Goal: Task Accomplishment & Management: Use online tool/utility

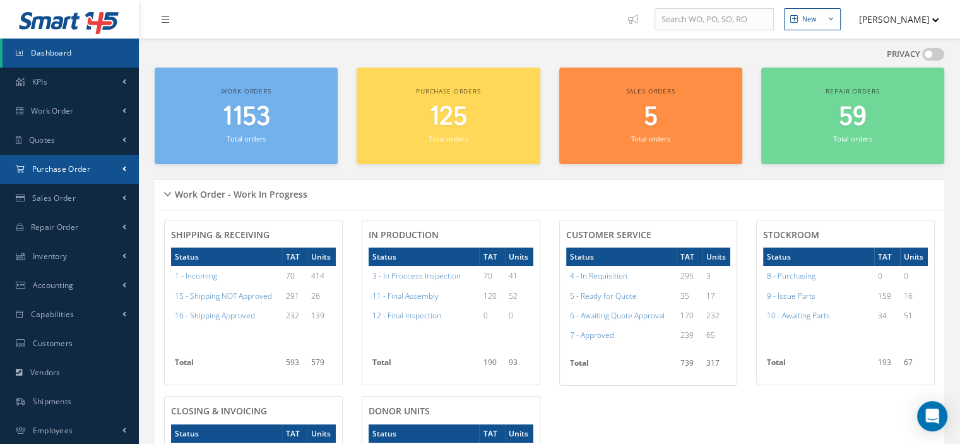
click at [50, 168] on span "Purchase Order" at bounding box center [61, 168] width 58 height 11
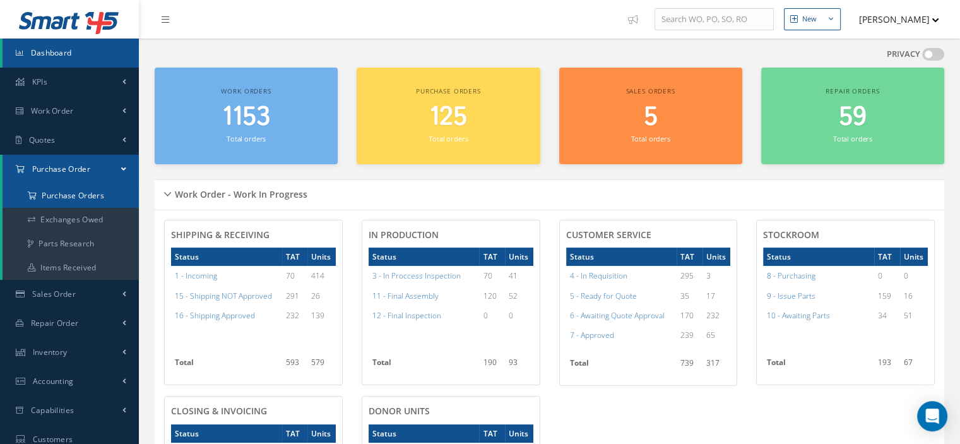
click at [57, 199] on a=1&status_id=2&status_id=3&status_id=5&collapsedFilters"] "Purchase Orders" at bounding box center [71, 196] width 136 height 24
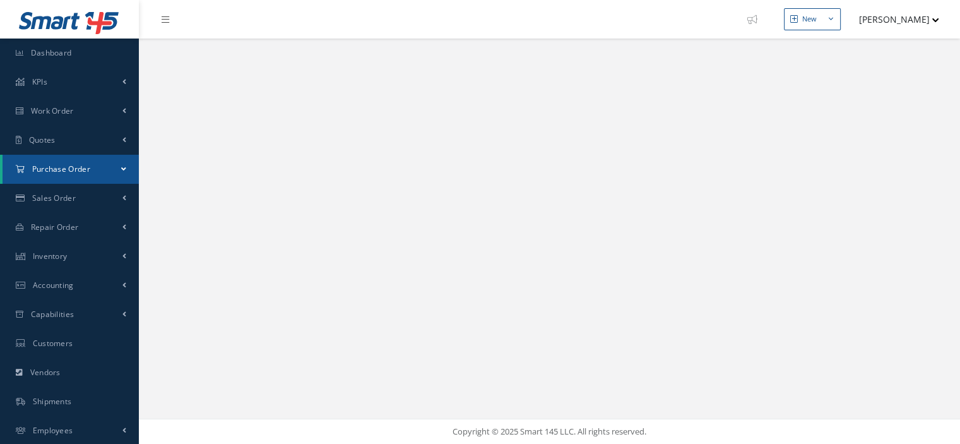
select select "25"
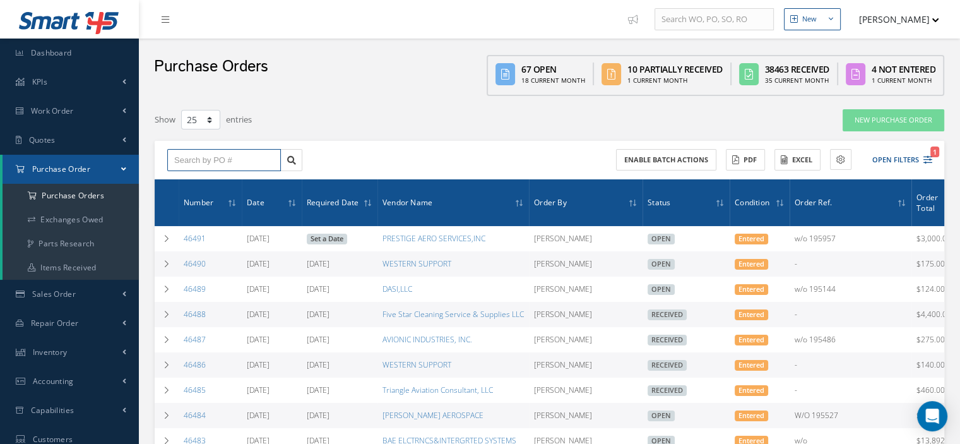
click at [197, 158] on input "text" at bounding box center [224, 160] width 114 height 23
type input "46454"
click at [292, 166] on link at bounding box center [291, 160] width 22 height 23
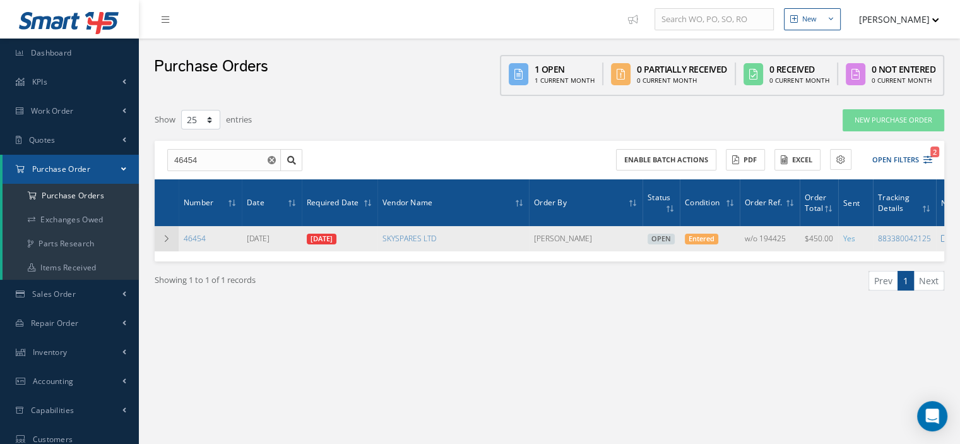
click at [166, 241] on icon at bounding box center [166, 239] width 9 height 8
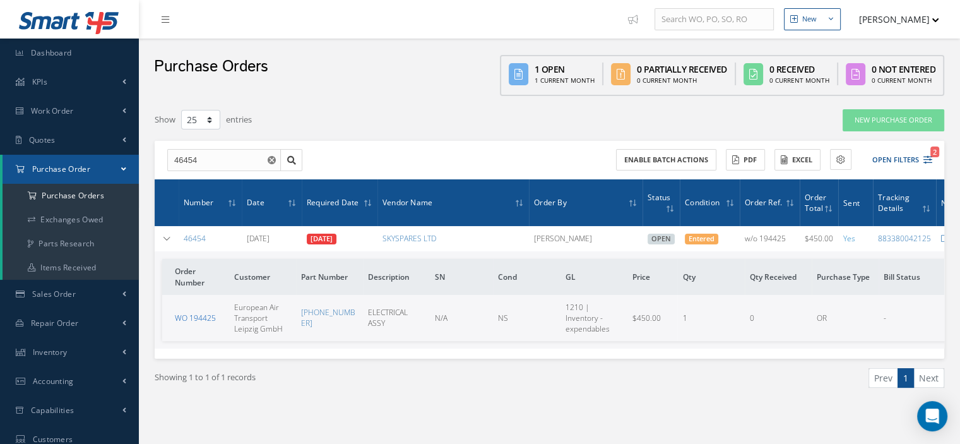
click at [198, 312] on link "WO 194425" at bounding box center [195, 317] width 41 height 11
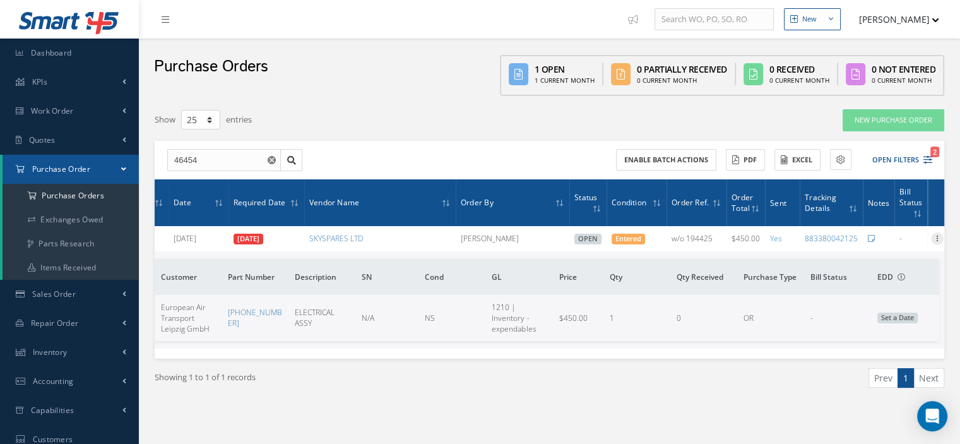
click at [932, 237] on icon at bounding box center [937, 237] width 13 height 10
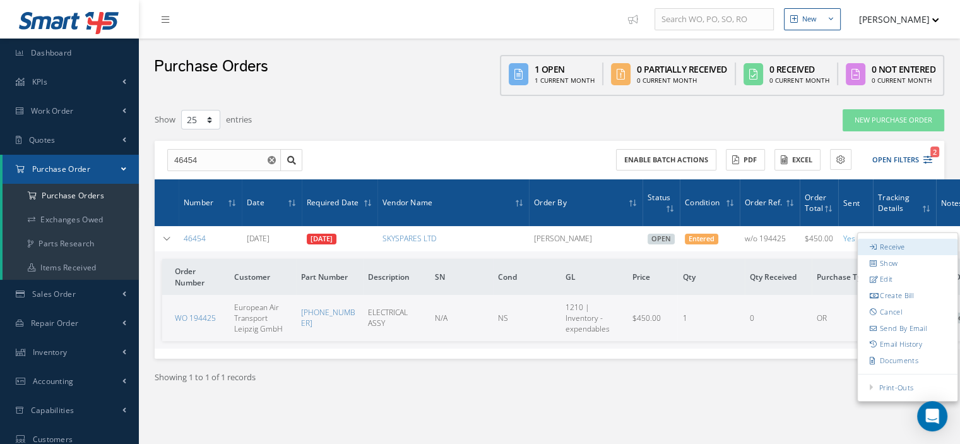
click at [904, 246] on link "Receive" at bounding box center [908, 247] width 100 height 16
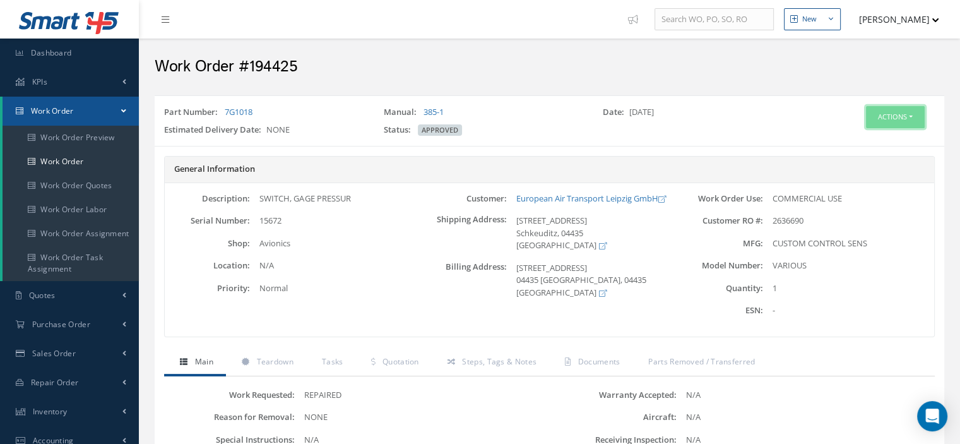
click at [910, 117] on button "Actions" at bounding box center [895, 117] width 59 height 22
click at [861, 189] on link "Part Issue" at bounding box center [875, 191] width 101 height 17
click at [923, 115] on button "Actions" at bounding box center [895, 117] width 59 height 22
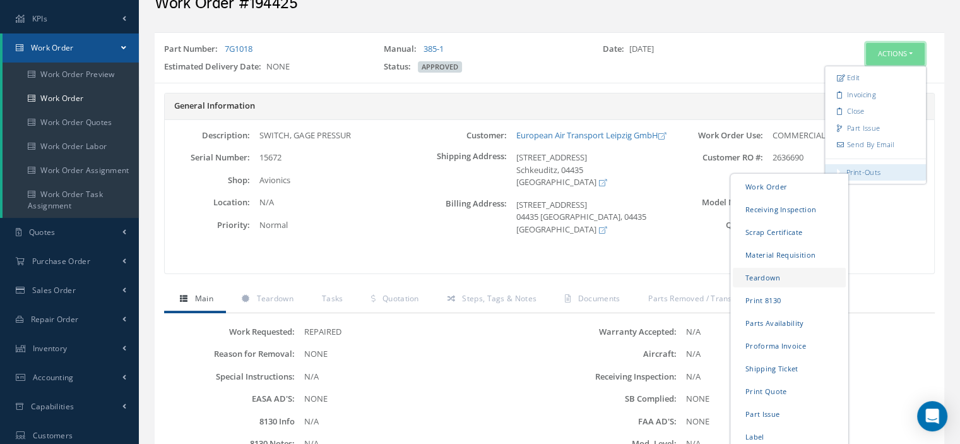
scroll to position [189, 0]
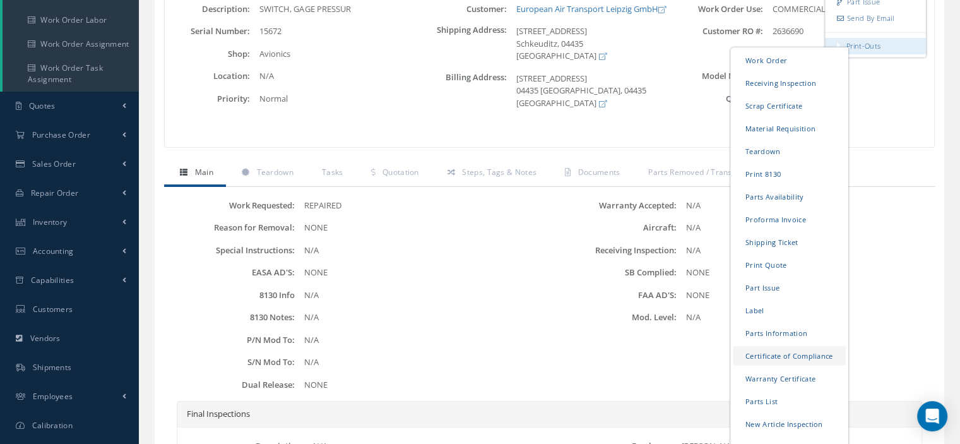
click at [780, 353] on link "Certificate of Compliance" at bounding box center [789, 356] width 113 height 20
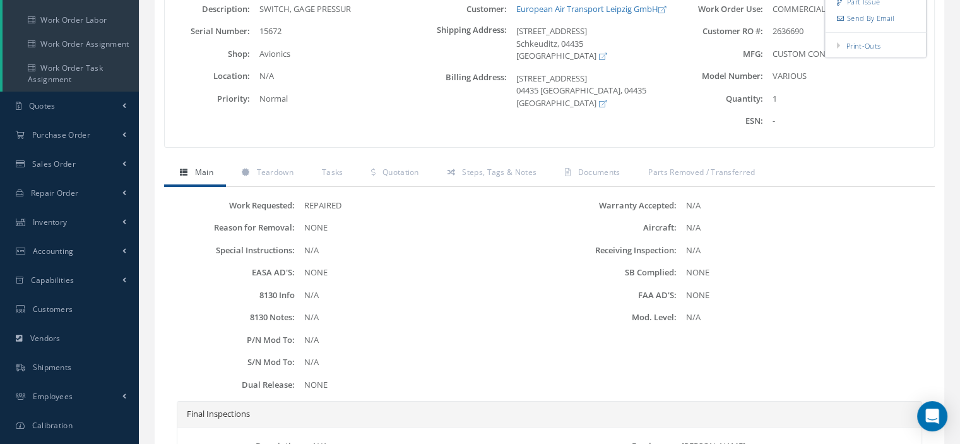
scroll to position [0, 0]
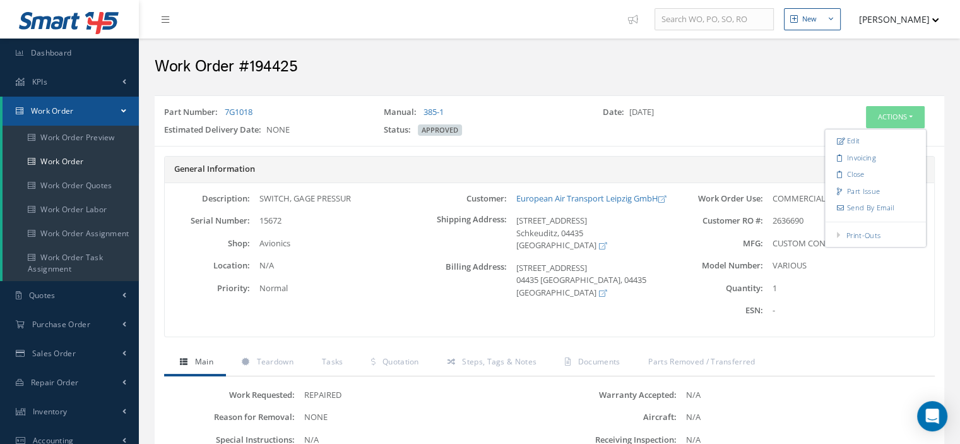
click at [131, 112] on link "Work Order" at bounding box center [71, 111] width 136 height 29
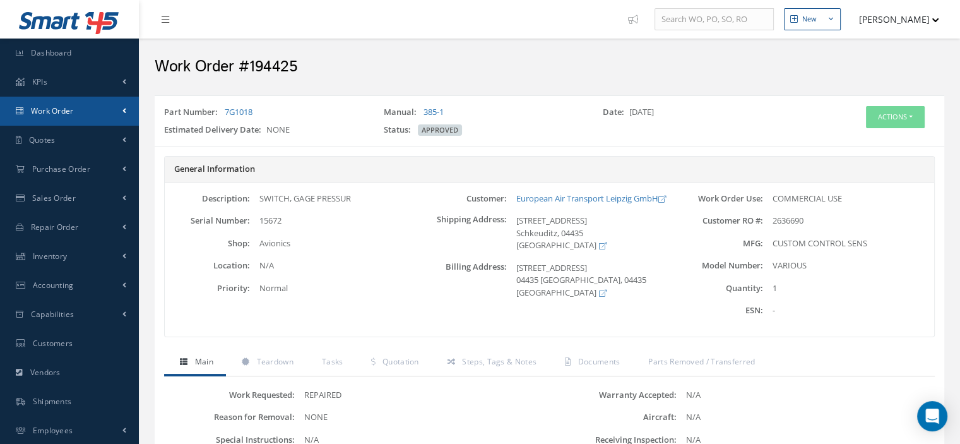
click at [86, 119] on link "Work Order" at bounding box center [69, 111] width 139 height 29
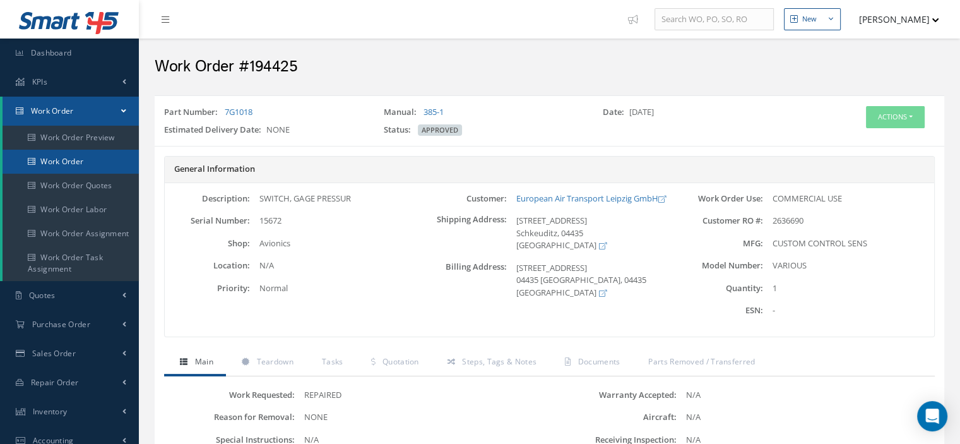
click at [88, 161] on link "Work Order" at bounding box center [71, 162] width 136 height 24
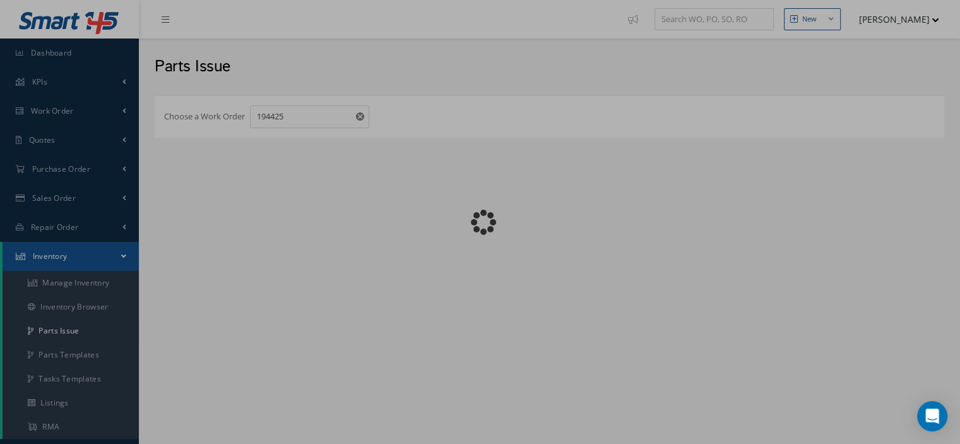
checkbox input "false"
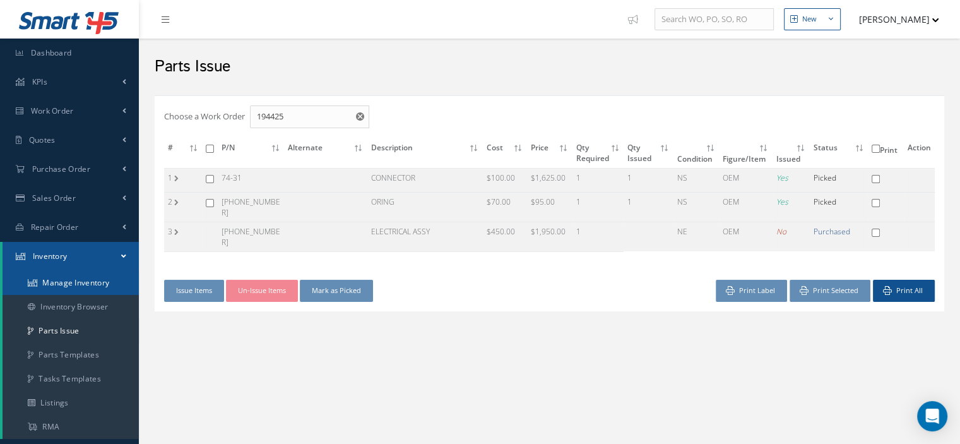
click at [92, 278] on link "Manage Inventory" at bounding box center [71, 283] width 136 height 24
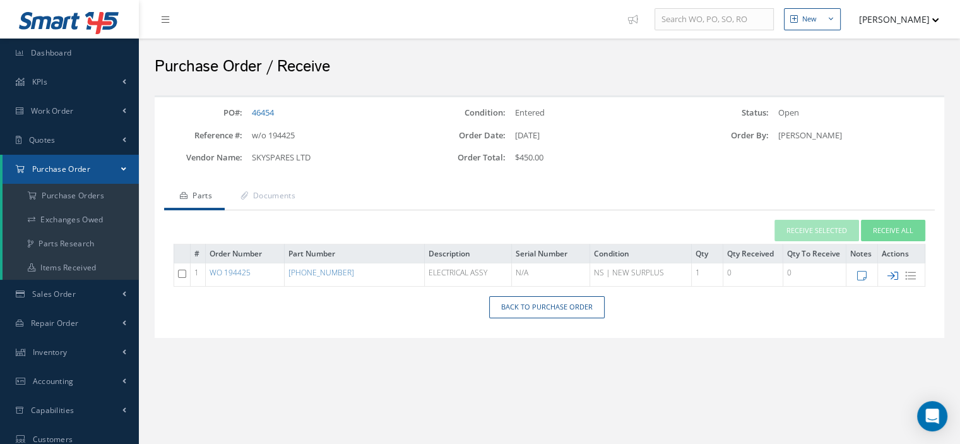
click at [891, 274] on icon at bounding box center [892, 275] width 11 height 11
type input "[DATE]"
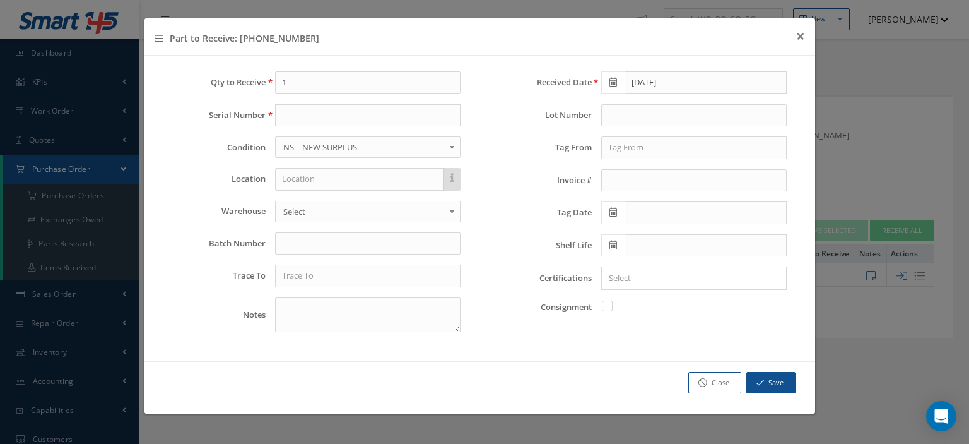
drag, startPoint x: 280, startPoint y: 41, endPoint x: 235, endPoint y: 36, distance: 45.7
click at [235, 36] on div "Part to Receive: 46-1189-1 × Close" at bounding box center [480, 36] width 671 height 37
click at [288, 34] on div "Part to Receive: 46-1189-1 × Close" at bounding box center [480, 36] width 671 height 37
drag, startPoint x: 288, startPoint y: 34, endPoint x: 243, endPoint y: 37, distance: 44.9
click at [243, 37] on div "Part to Receive: 46-1189-1 × Close" at bounding box center [480, 36] width 671 height 37
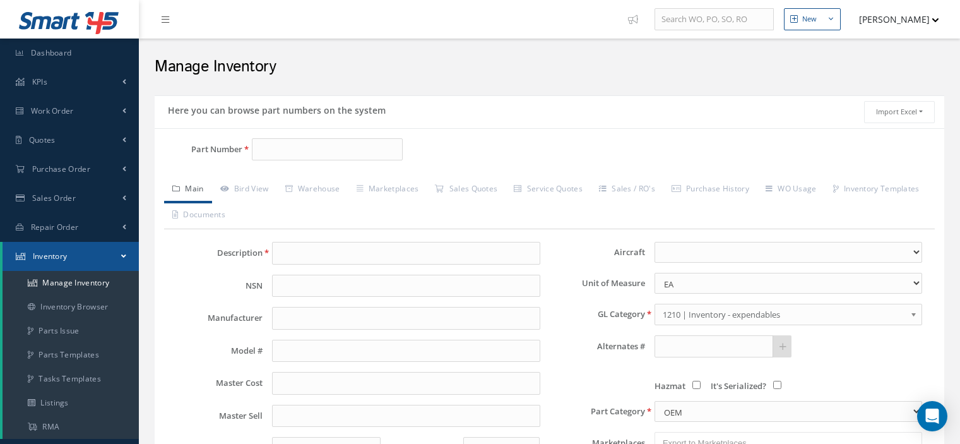
click at [290, 148] on input "Part Number" at bounding box center [327, 149] width 151 height 23
type input "[PHONE_NUMBER]"
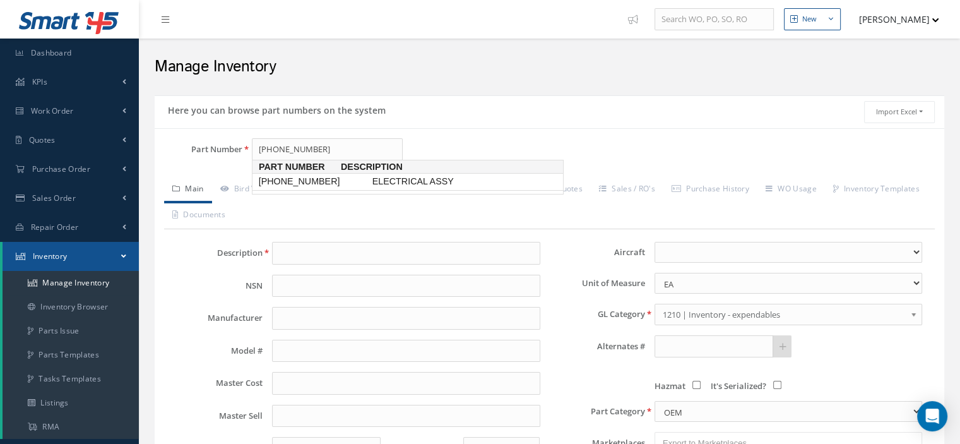
click at [288, 179] on span "[PHONE_NUMBER]" at bounding box center [313, 181] width 114 height 13
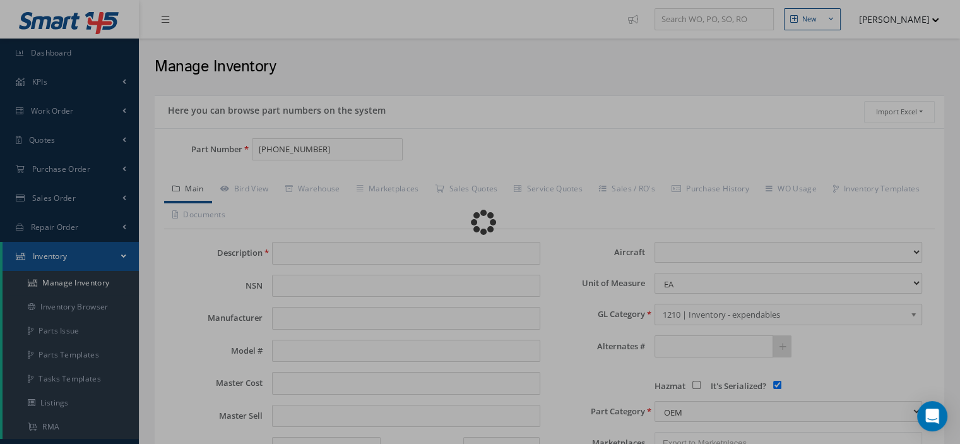
type input "ELECTRICAL ASSY"
type input "CUSTOM"
type input "0.00"
select select
checkbox input "true"
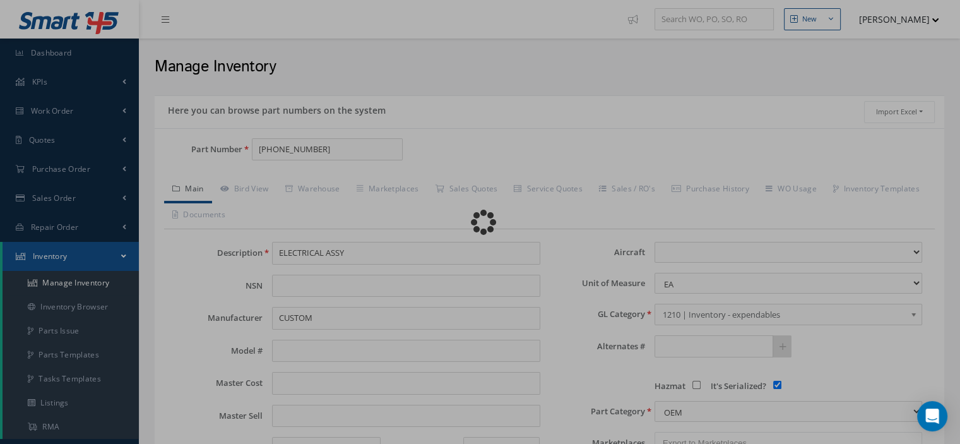
type textarea "FOR P/N 7G1018 & 60B92400-7"
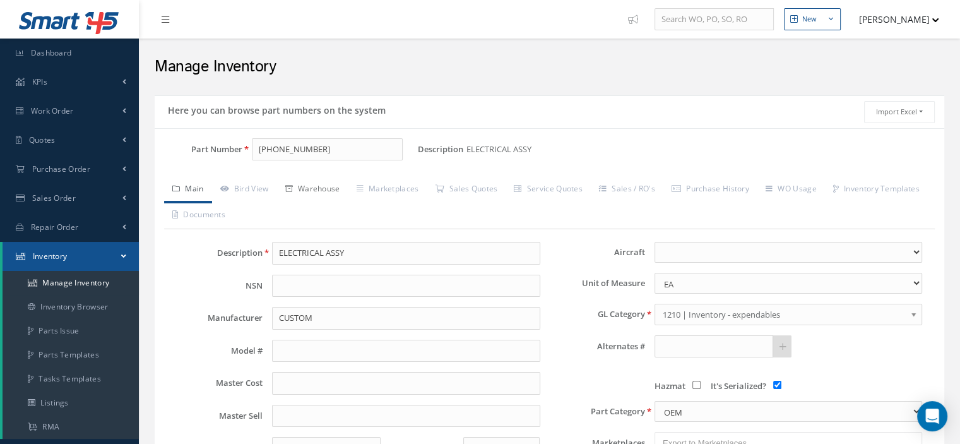
type input "46-1189-1"
click at [328, 191] on link "Warehouse" at bounding box center [312, 190] width 71 height 27
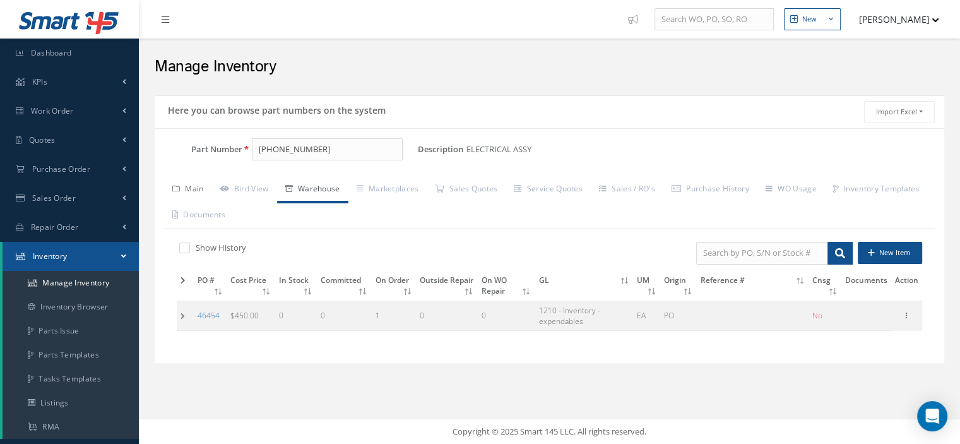
click at [194, 194] on link "Main" at bounding box center [188, 190] width 48 height 27
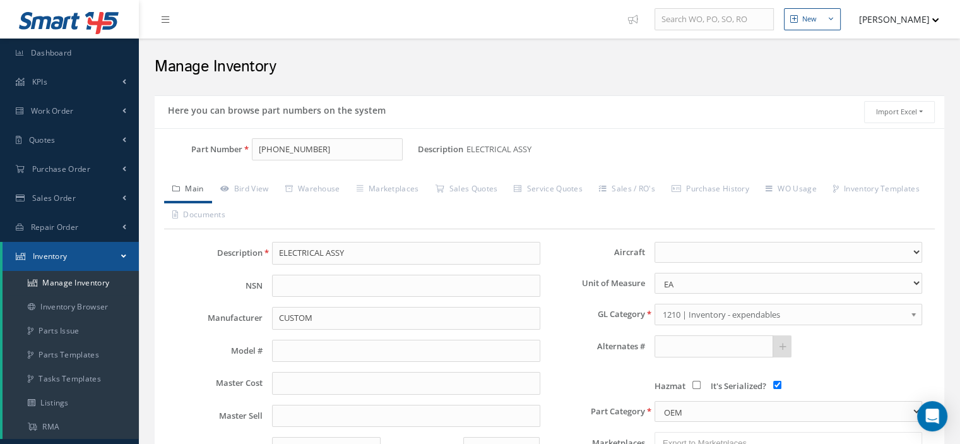
click at [775, 381] on input "It's Serialized?" at bounding box center [777, 385] width 8 height 8
checkbox input "false"
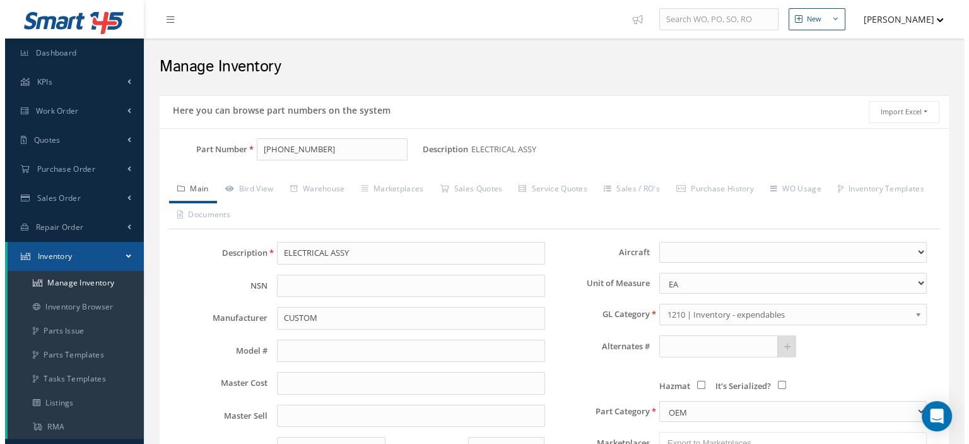
scroll to position [252, 0]
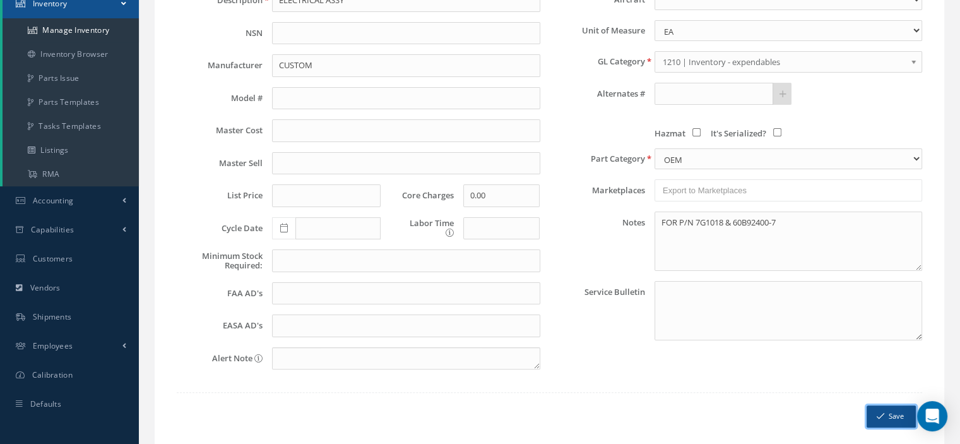
click at [881, 411] on icon "submit" at bounding box center [880, 415] width 8 height 9
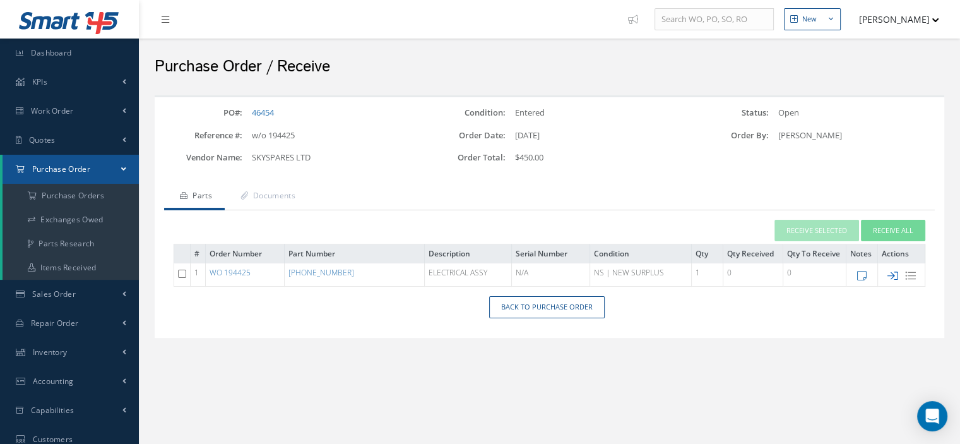
click at [896, 277] on icon at bounding box center [892, 275] width 11 height 11
type input "[DATE]"
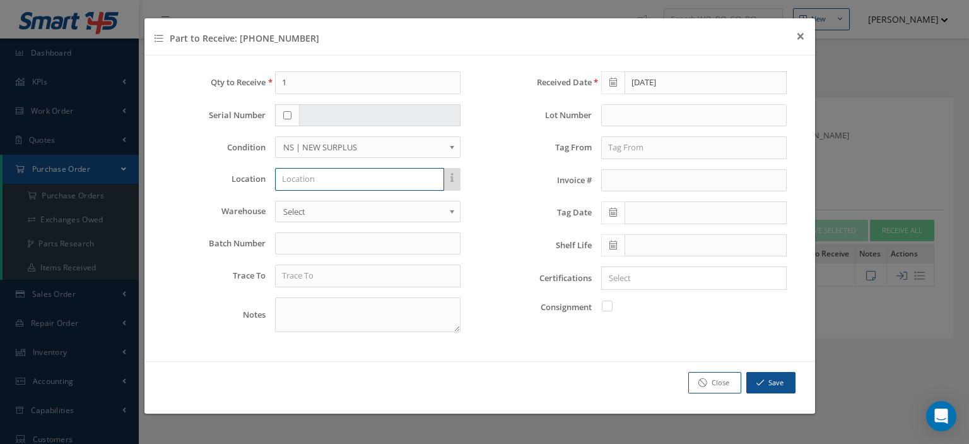
click at [320, 186] on input "text" at bounding box center [359, 179] width 169 height 23
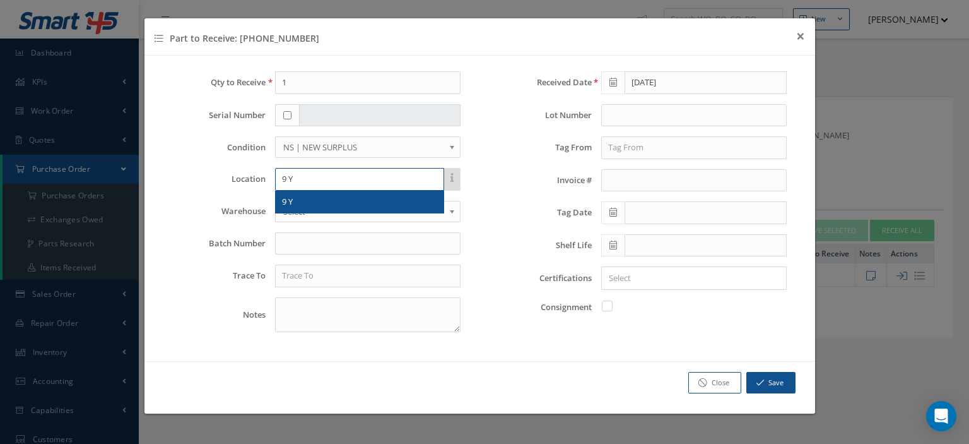
type input "9 Y"
click at [318, 193] on div "9 Y" at bounding box center [360, 202] width 168 height 23
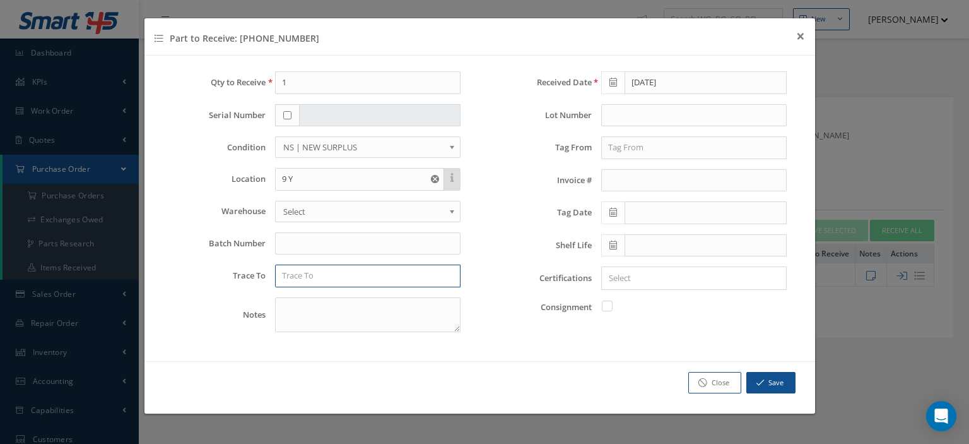
click at [306, 266] on input "text" at bounding box center [368, 275] width 186 height 23
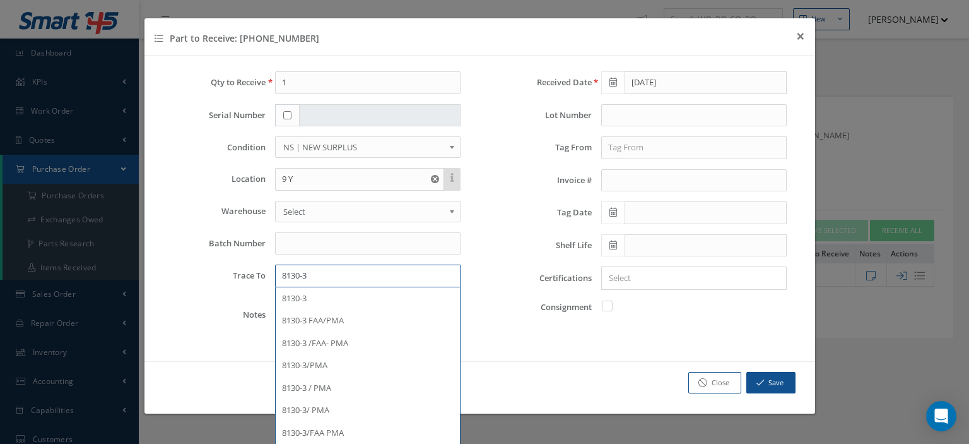
type input "8130-3"
click at [612, 307] on label at bounding box center [613, 305] width 3 height 11
click at [604, 307] on input "checkbox" at bounding box center [608, 304] width 8 height 8
checkbox input "true"
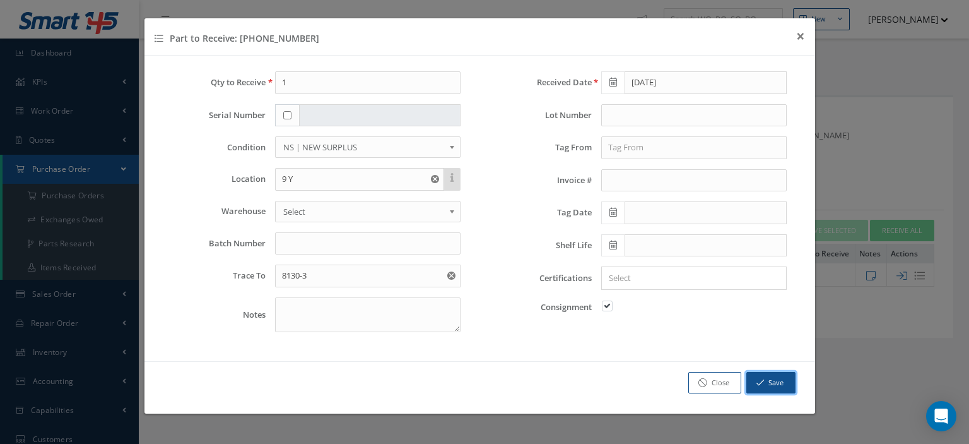
click at [767, 373] on button "Save" at bounding box center [770, 383] width 49 height 22
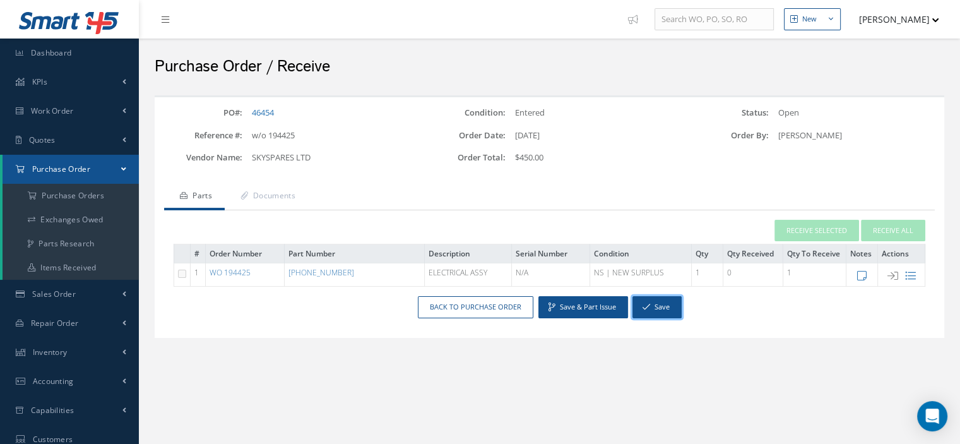
click at [669, 310] on button "Save" at bounding box center [656, 307] width 49 height 22
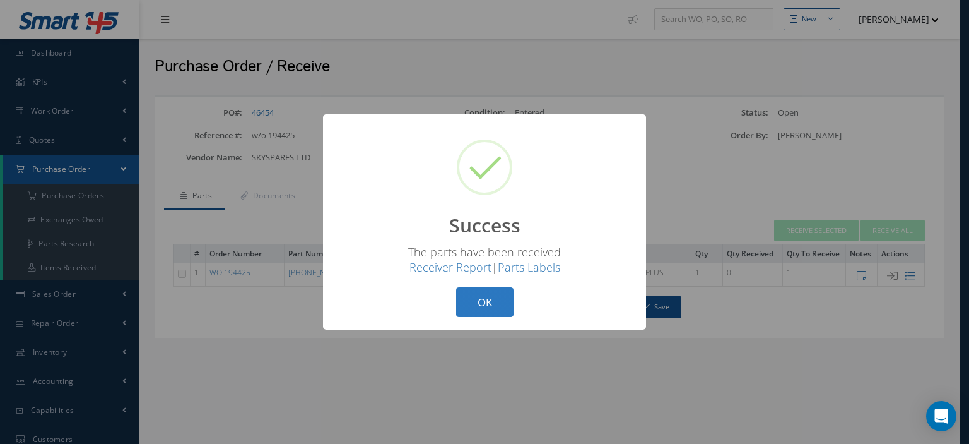
click at [466, 305] on button "OK" at bounding box center [484, 302] width 57 height 30
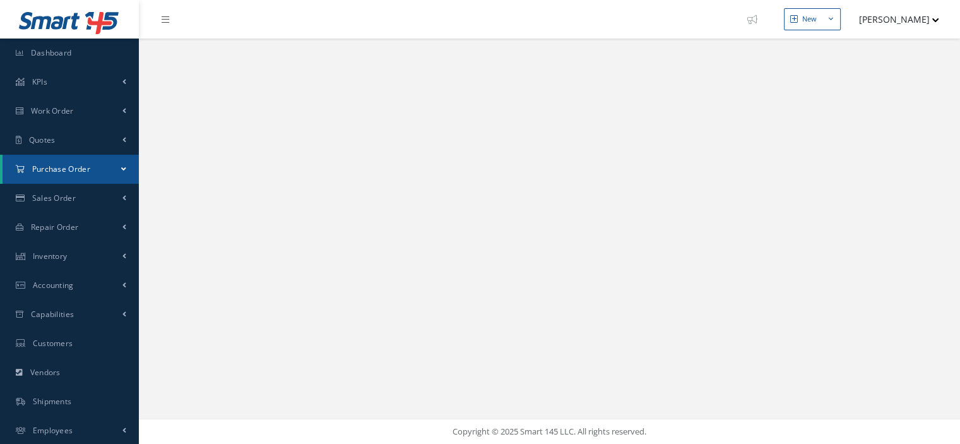
select select "25"
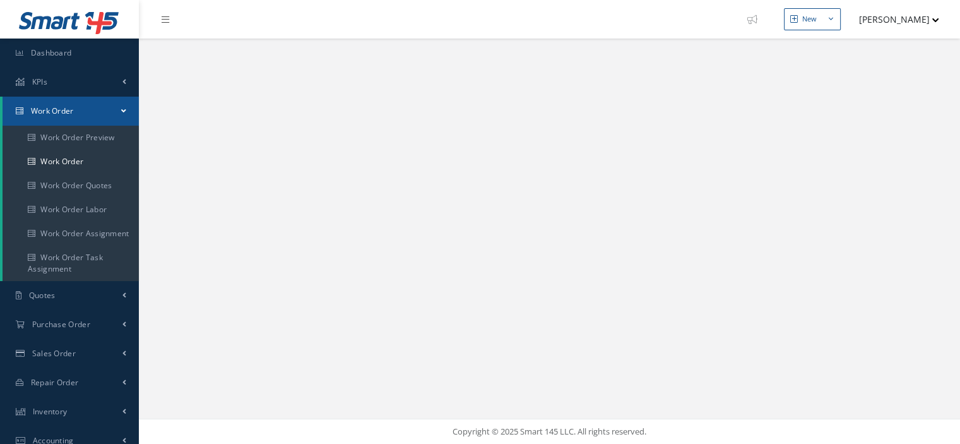
select select "25"
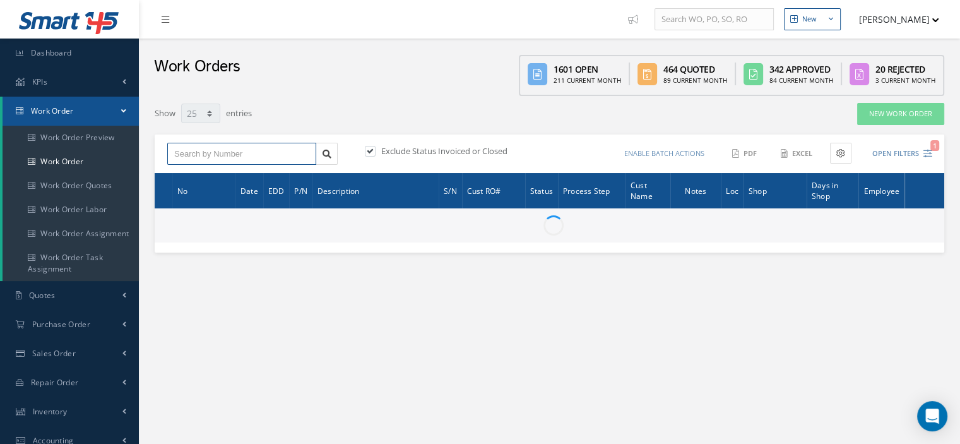
click at [202, 155] on input "text" at bounding box center [241, 154] width 149 height 23
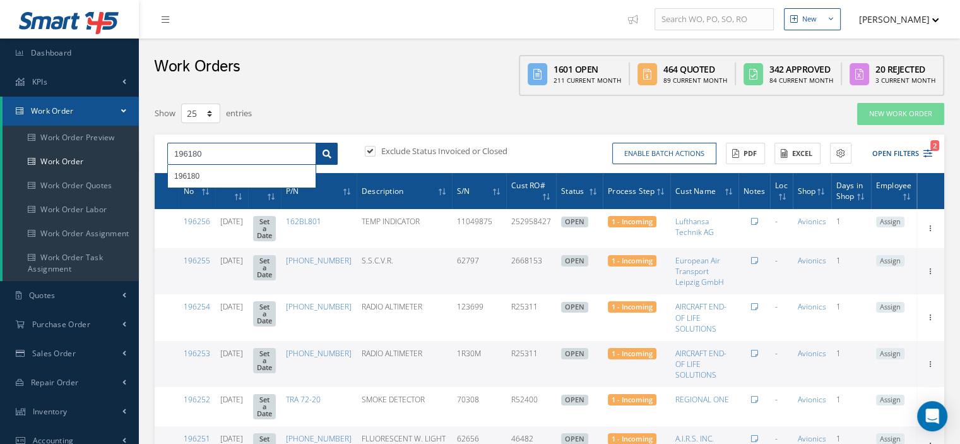
type input "196180"
click at [329, 156] on icon at bounding box center [326, 154] width 9 height 9
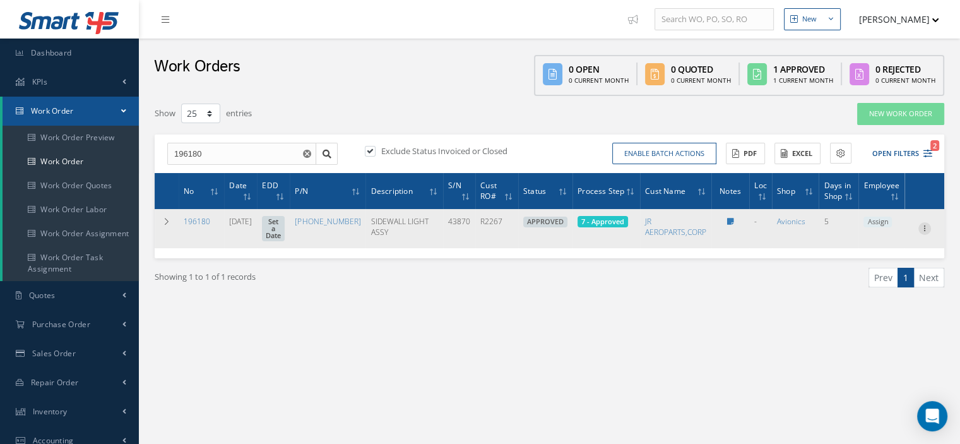
click at [926, 232] on icon at bounding box center [924, 227] width 13 height 10
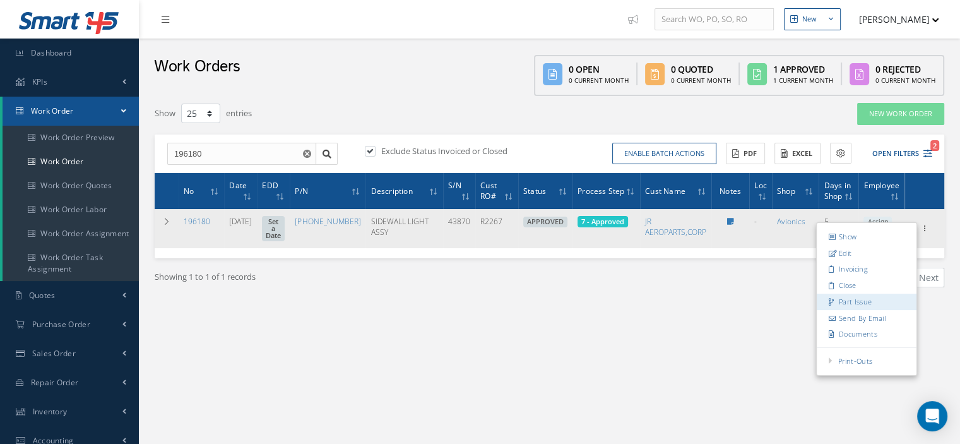
click at [861, 300] on link "Part Issue" at bounding box center [867, 301] width 100 height 16
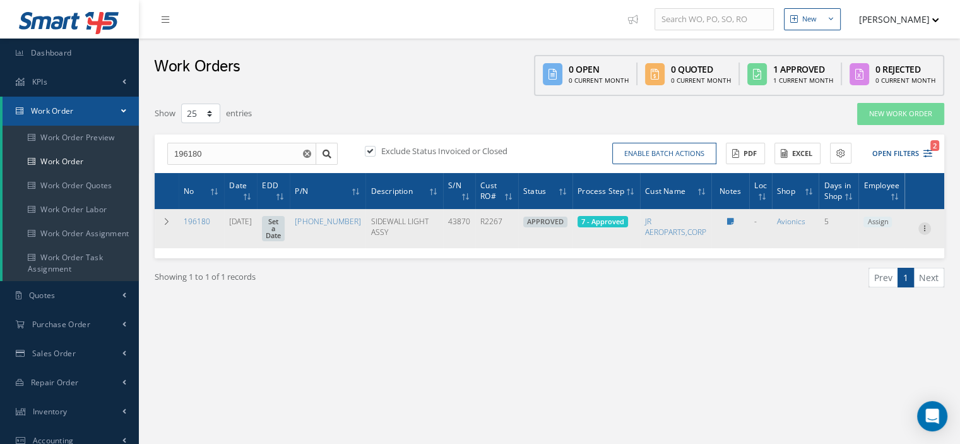
click at [923, 227] on icon at bounding box center [924, 227] width 13 height 10
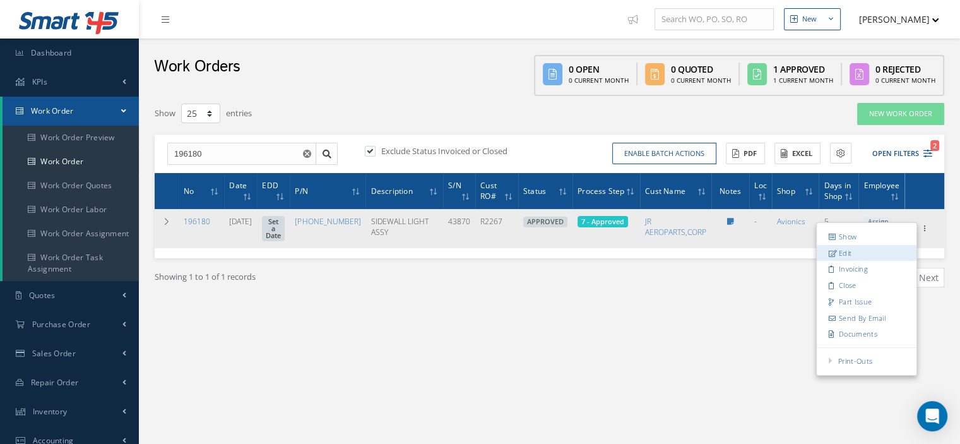
click at [871, 254] on link "Edit" at bounding box center [867, 253] width 100 height 16
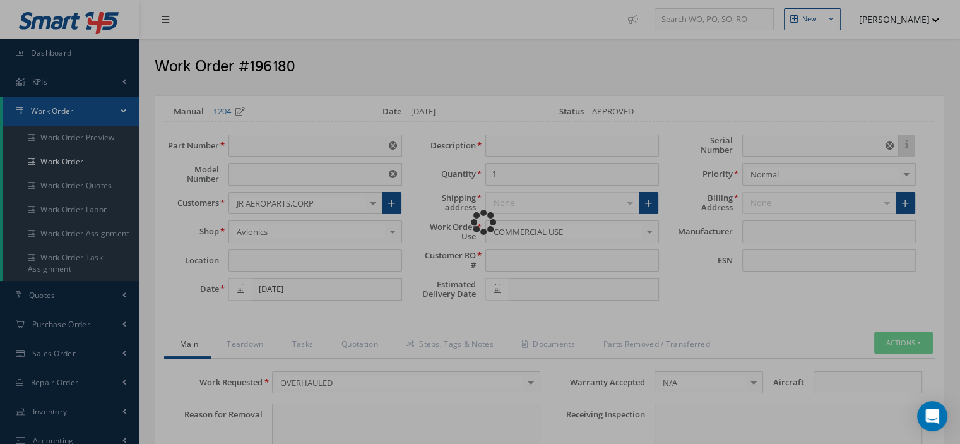
type input "[PHONE_NUMBER]"
type input "VARIOUS"
type input "[DATE]"
type input "SIDEWALL LIGHT ASSY"
type input "R2267"
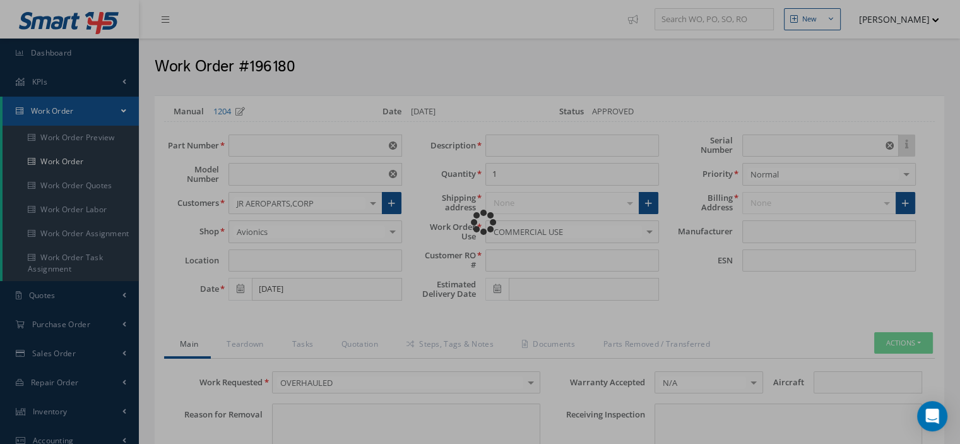
type input "43870"
type textarea "NONE"
type input "NONE"
type textarea "NONE"
type input "NONE"
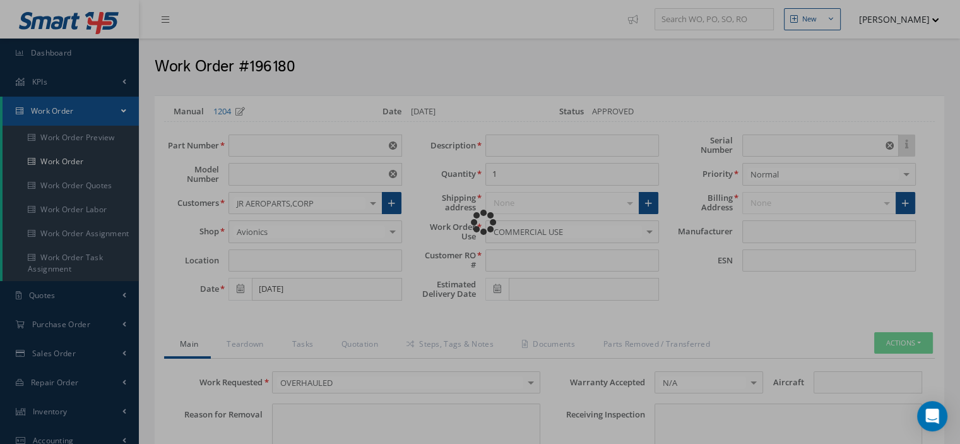
type input "N/A"
checkbox input "true"
type input "B/E AEROSPACE"
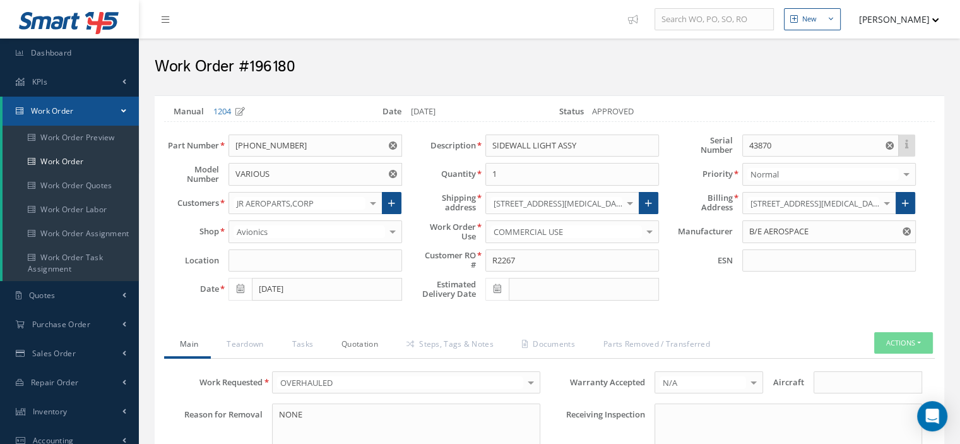
click at [343, 341] on link "Quotation" at bounding box center [358, 345] width 65 height 27
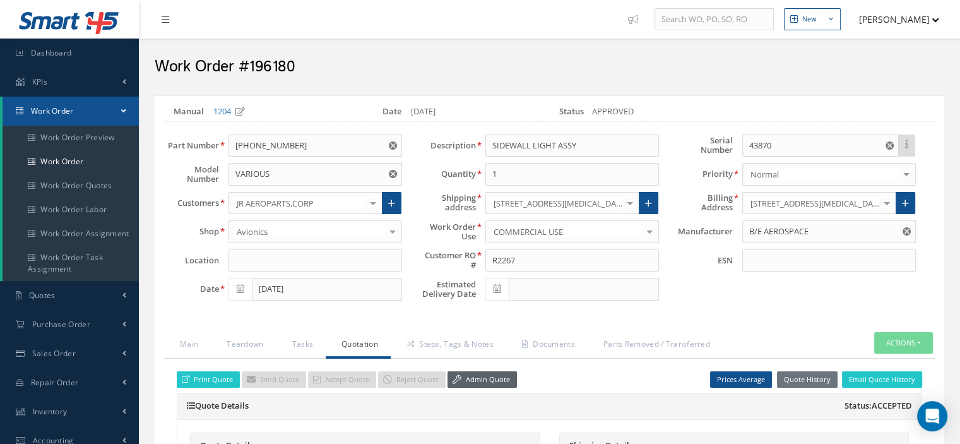
click at [481, 381] on link "Admin Quote" at bounding box center [481, 379] width 69 height 17
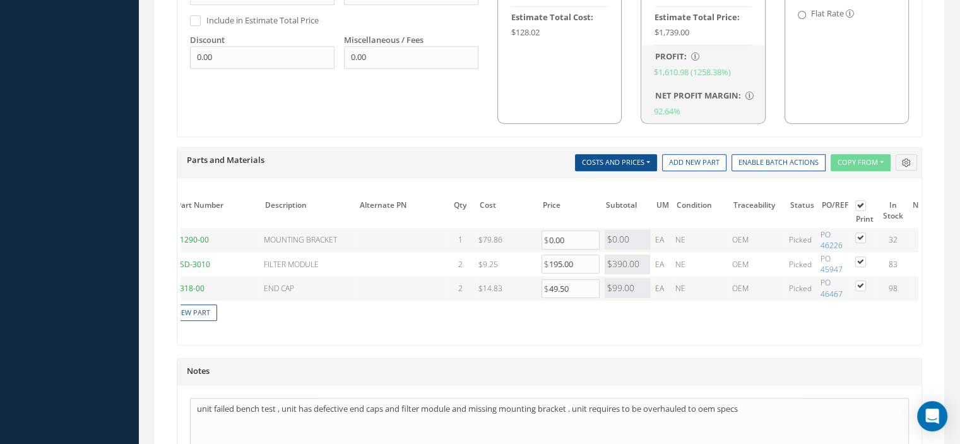
scroll to position [0, 37]
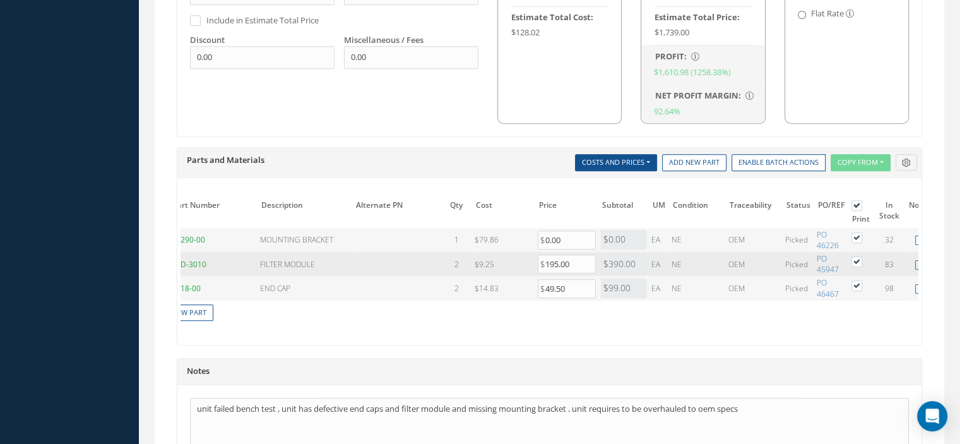
click at [861, 256] on label at bounding box center [862, 261] width 3 height 11
click at [857, 259] on input "checkbox" at bounding box center [857, 263] width 8 height 8
checkbox input "false"
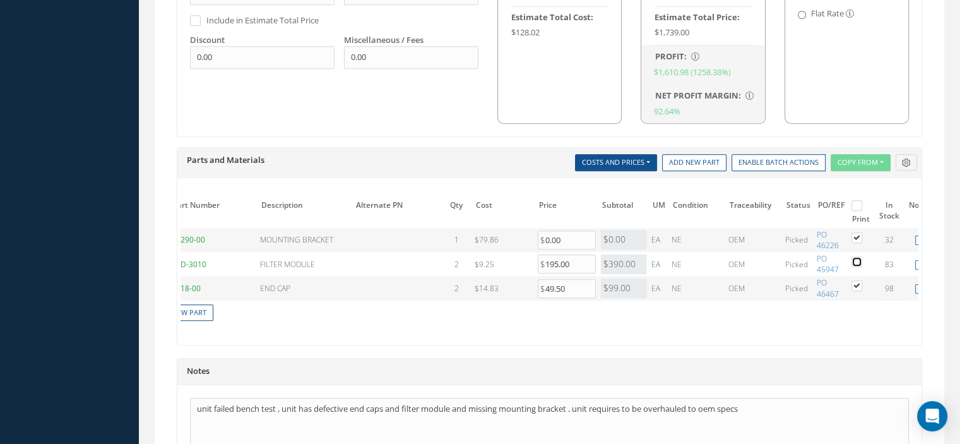
scroll to position [1026, 0]
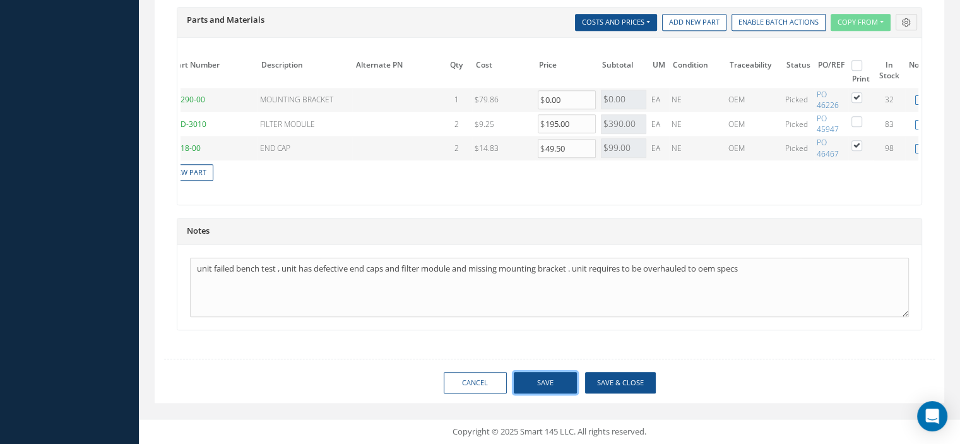
click at [540, 379] on button "Save" at bounding box center [545, 383] width 63 height 22
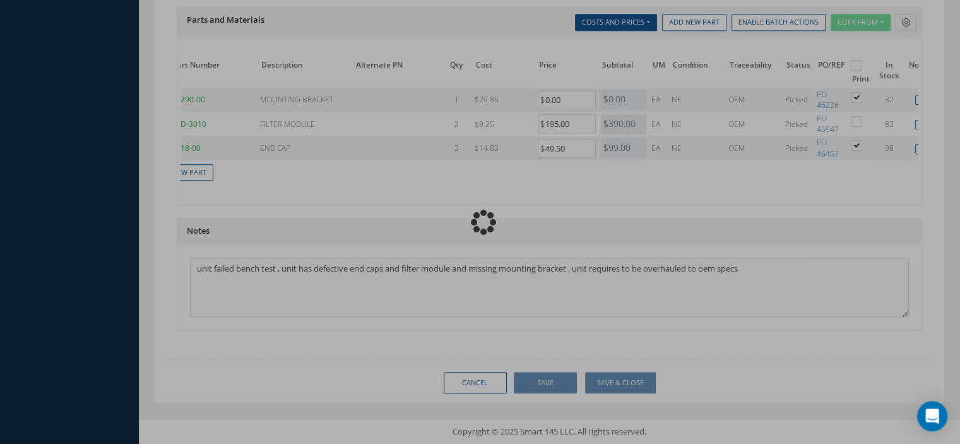
checkbox input "false"
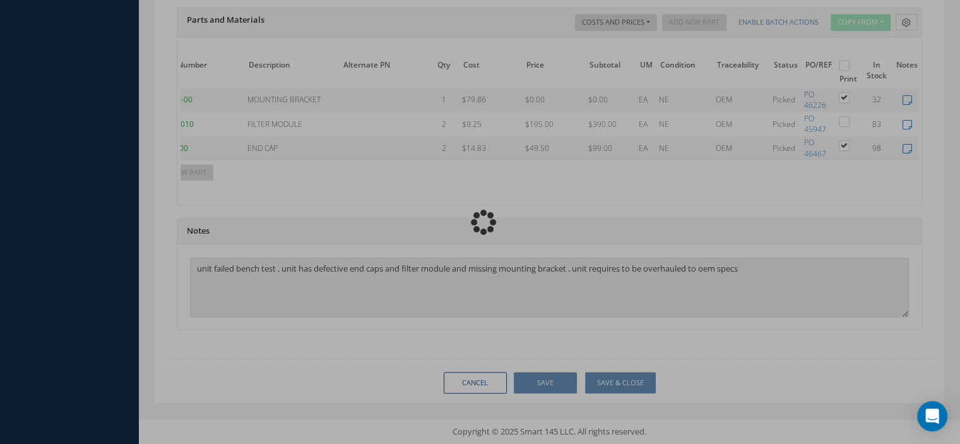
type input "B/E AEROSPACE"
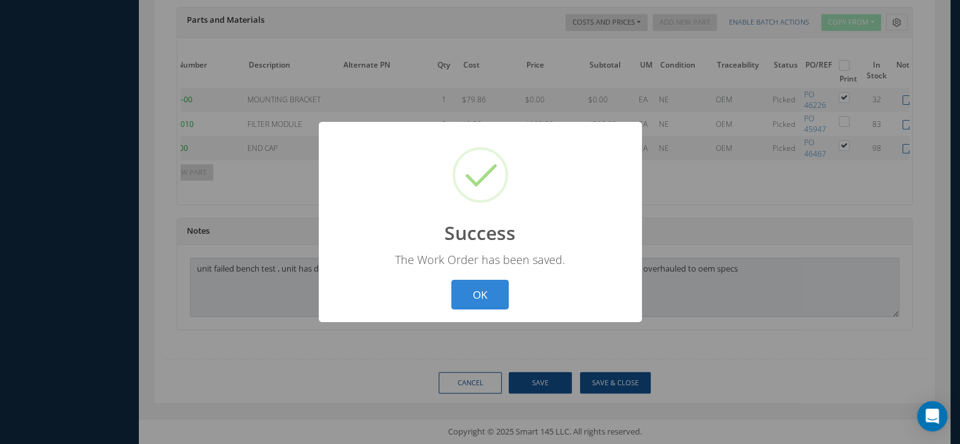
scroll to position [1012, 0]
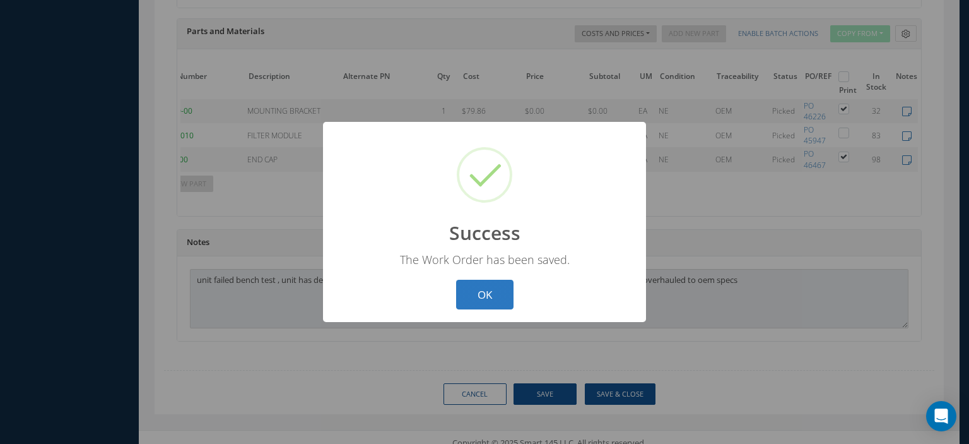
click at [500, 304] on button "OK" at bounding box center [484, 295] width 57 height 30
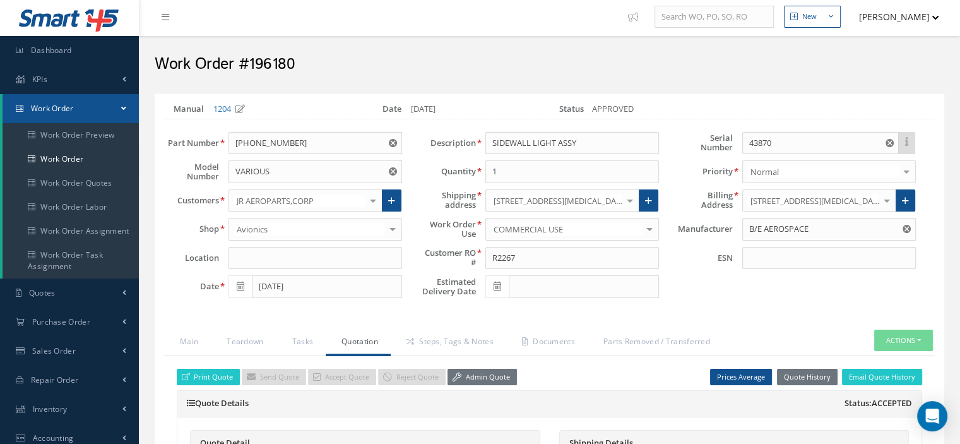
scroll to position [129, 0]
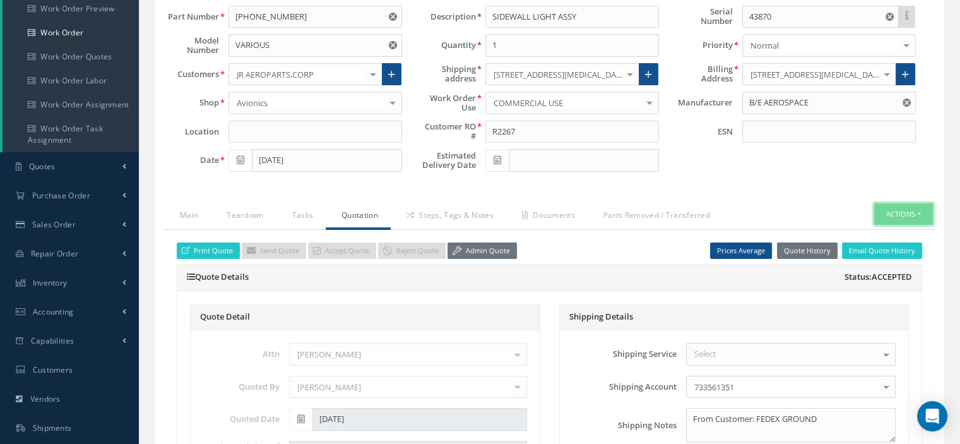
click at [918, 210] on button "Actions" at bounding box center [903, 214] width 59 height 22
click at [871, 266] on link "Part Issue" at bounding box center [883, 269] width 101 height 17
click at [923, 212] on button "Actions" at bounding box center [903, 214] width 59 height 22
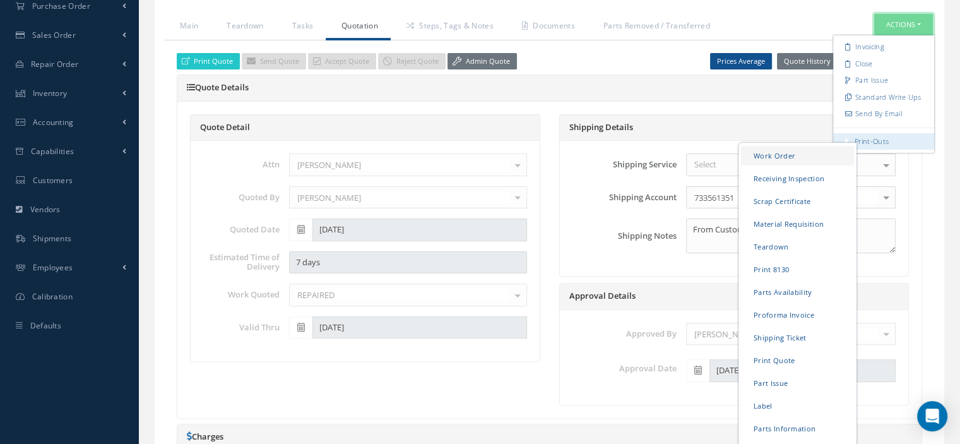
scroll to position [444, 0]
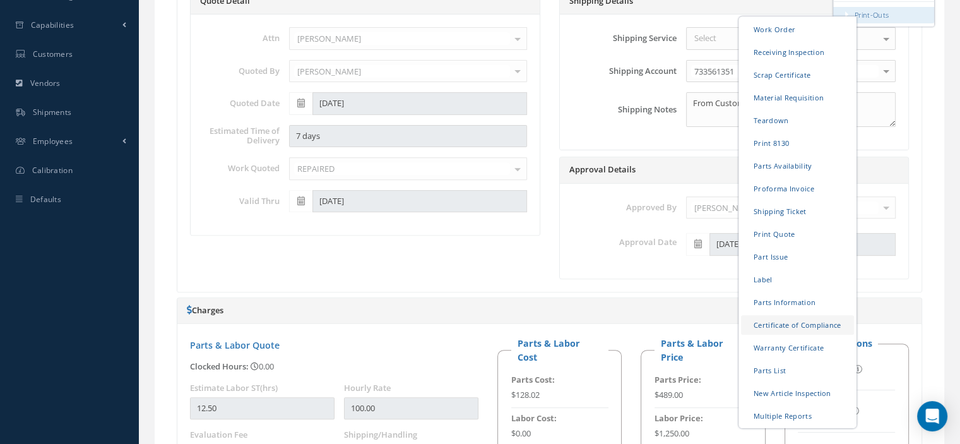
click at [772, 326] on link "Certificate of Compliance" at bounding box center [797, 324] width 113 height 20
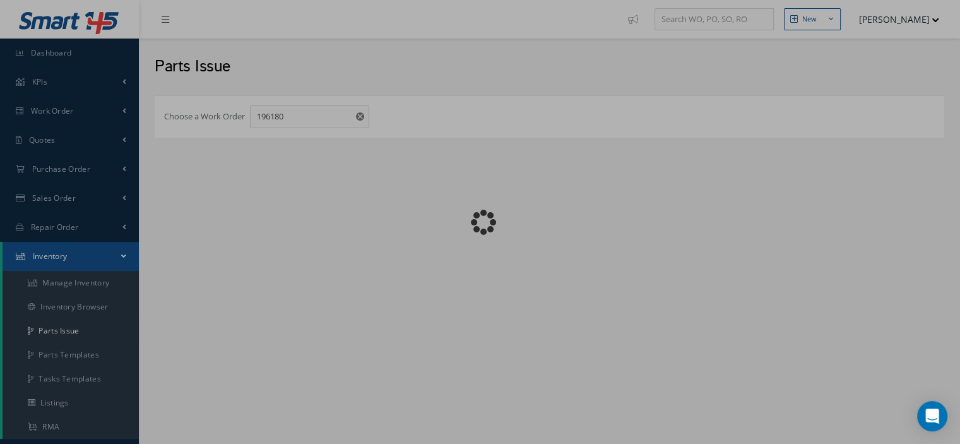
checkbox input "false"
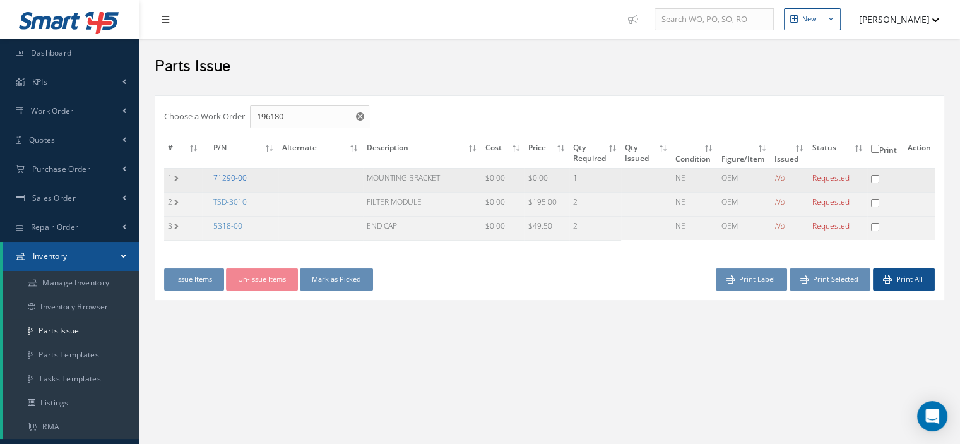
click at [235, 175] on link "71290-00" at bounding box center [229, 177] width 33 height 11
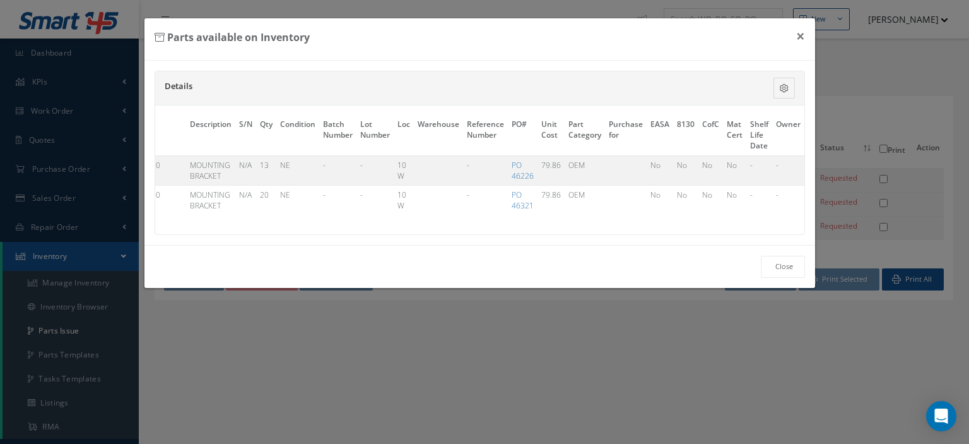
scroll to position [0, 77]
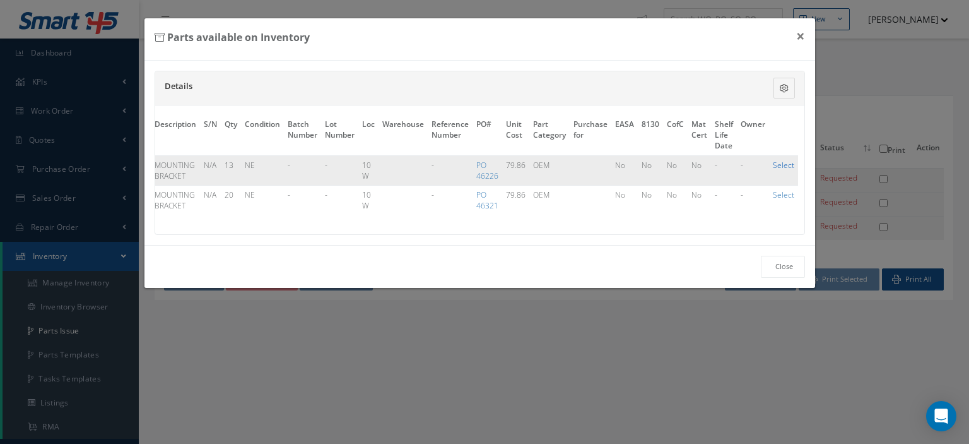
click at [775, 163] on link "Select" at bounding box center [783, 165] width 21 height 11
checkbox input "true"
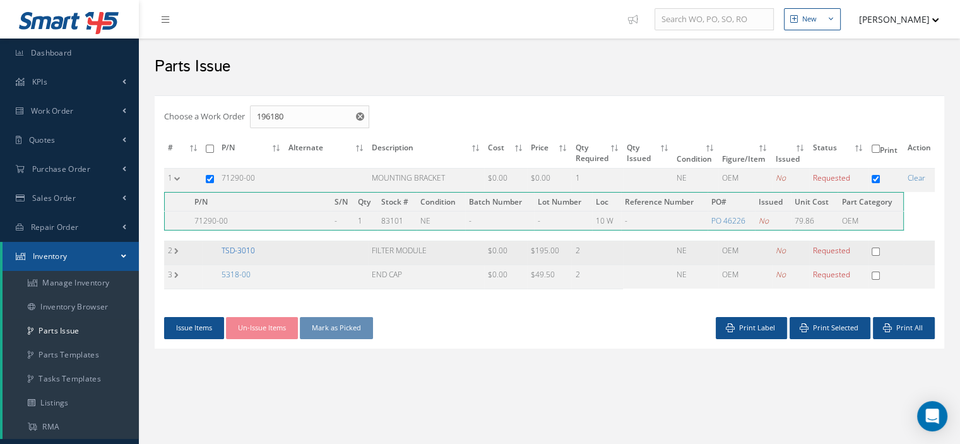
click at [232, 249] on link "TSD-3010" at bounding box center [237, 250] width 33 height 11
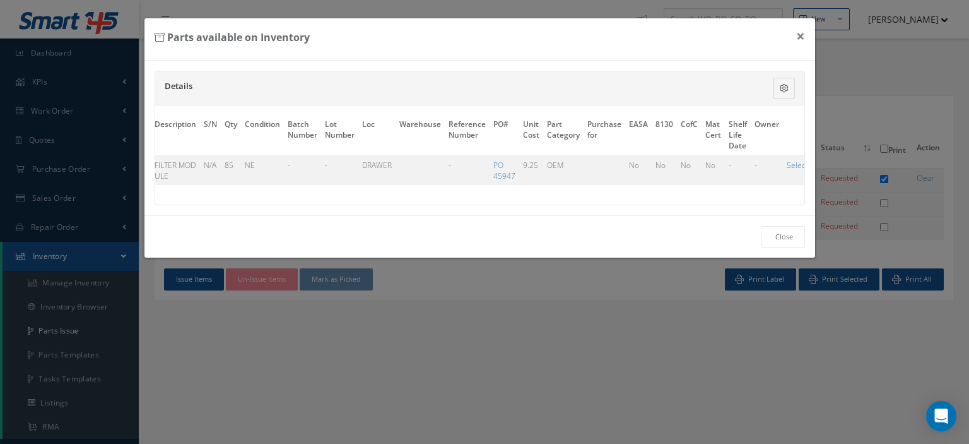
scroll to position [0, 91]
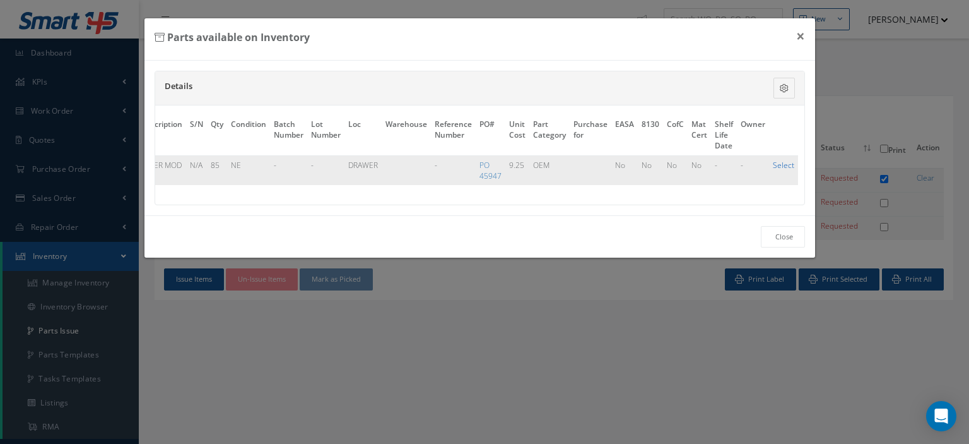
click at [774, 164] on link "Select" at bounding box center [783, 165] width 21 height 11
checkbox input "true"
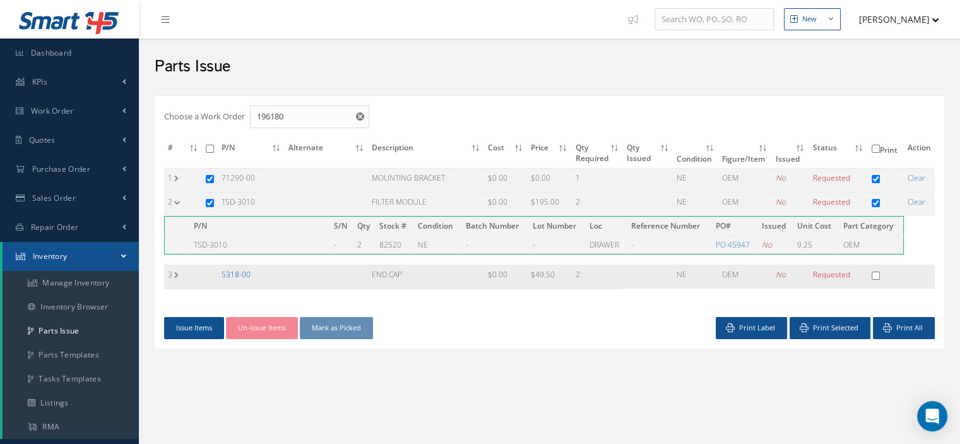
click at [247, 274] on link "5318-00" at bounding box center [235, 274] width 29 height 11
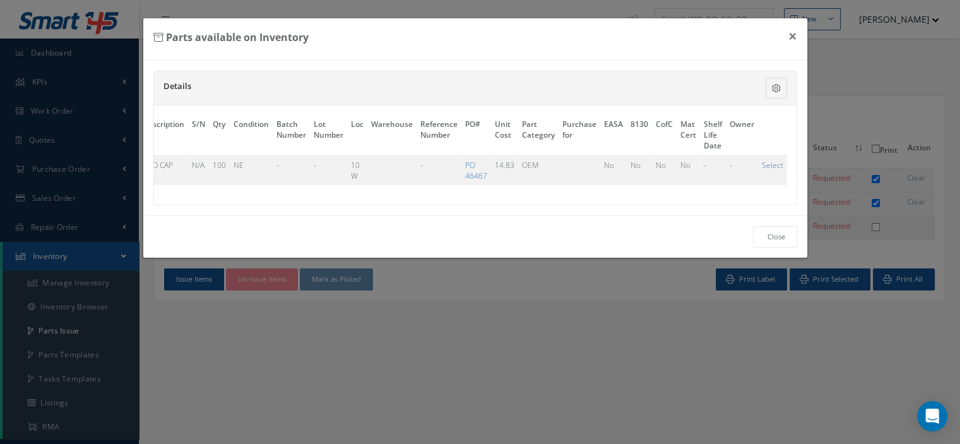
scroll to position [0, 77]
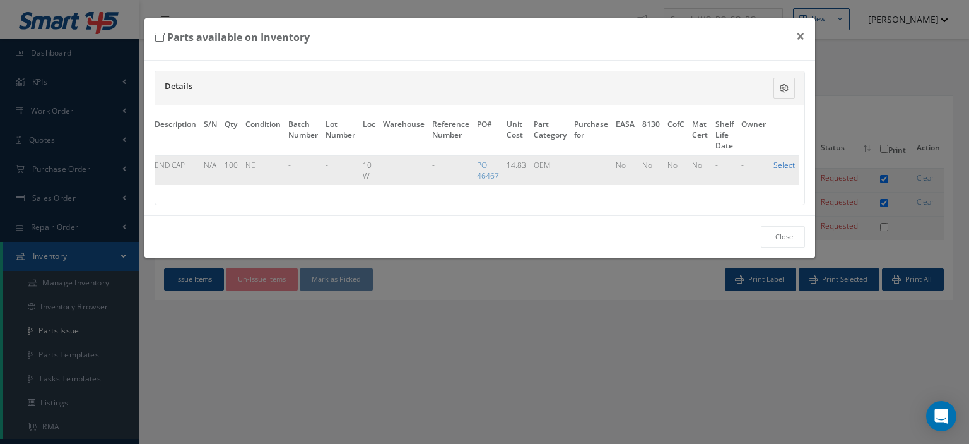
click at [783, 165] on link "Select" at bounding box center [784, 165] width 21 height 11
checkbox input "true"
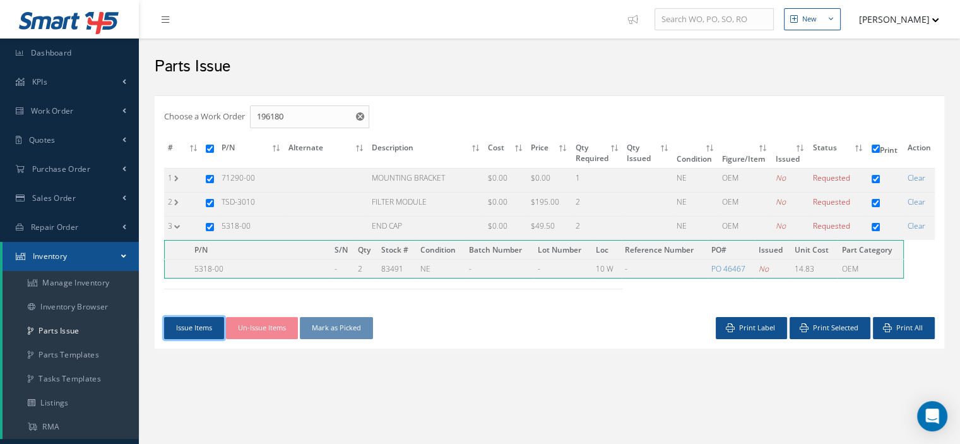
click at [203, 319] on button "Issue Items" at bounding box center [194, 328] width 60 height 22
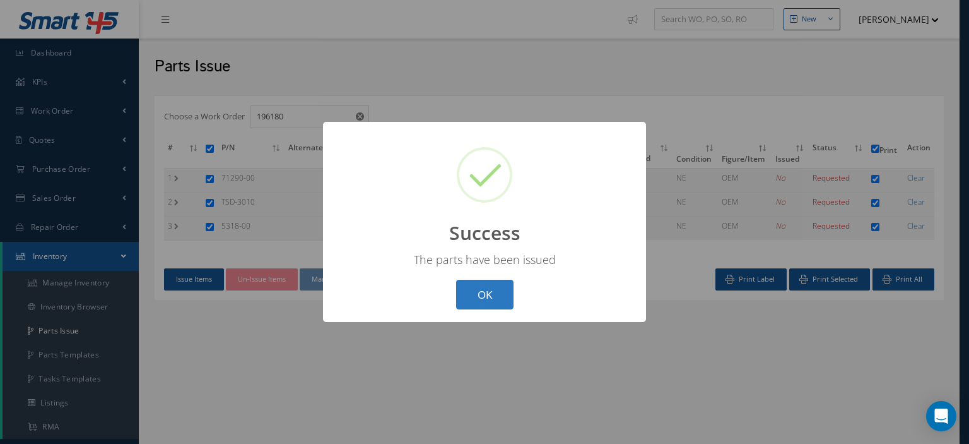
click at [481, 302] on button "OK" at bounding box center [484, 295] width 57 height 30
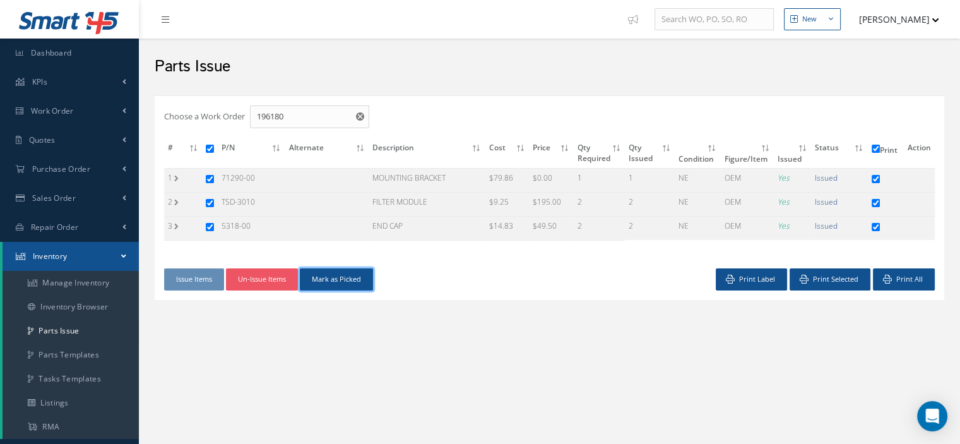
click at [358, 282] on button "Mark as Picked" at bounding box center [336, 279] width 73 height 22
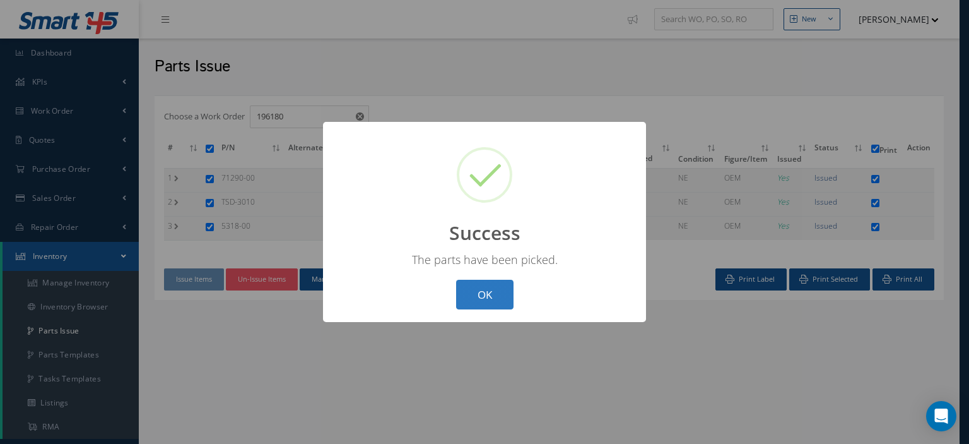
click at [474, 290] on button "OK" at bounding box center [484, 295] width 57 height 30
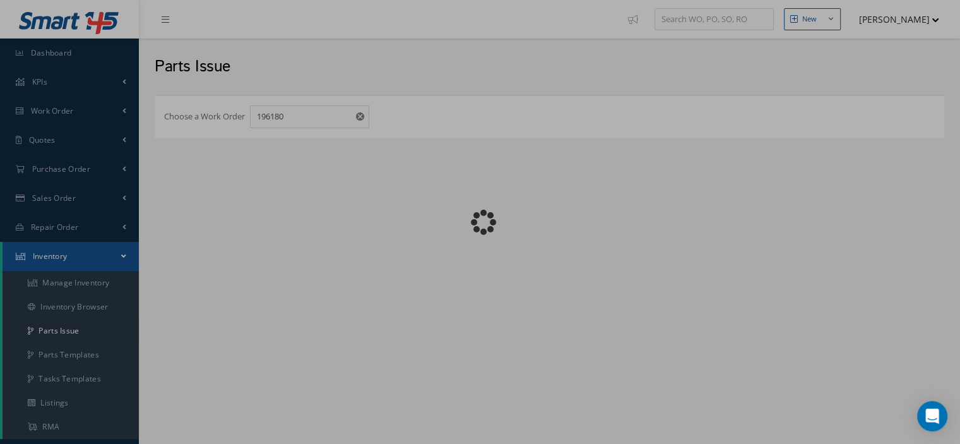
checkbox input "false"
